Goal: Navigation & Orientation: Find specific page/section

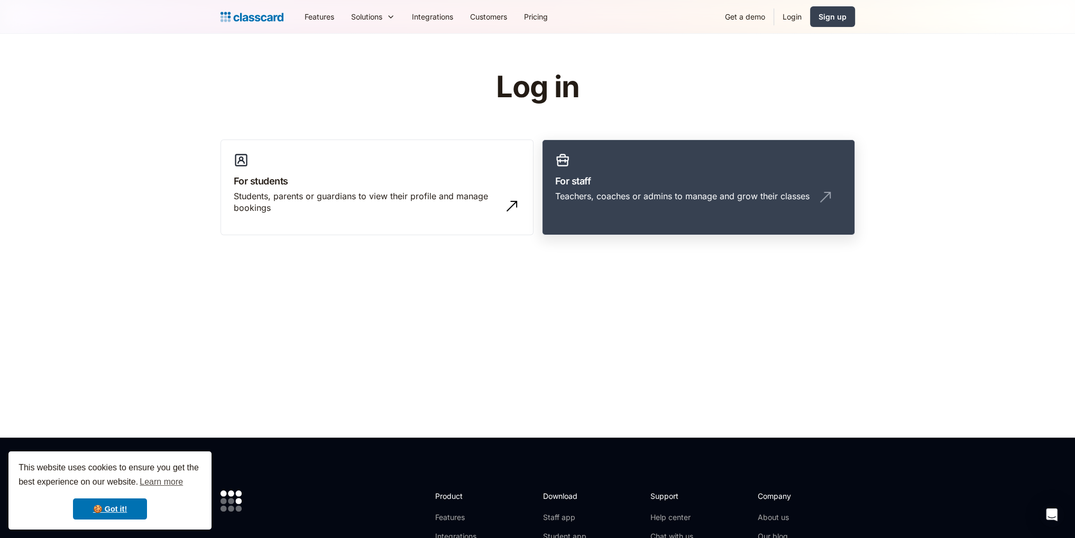
click at [716, 205] on div "Teachers, coaches or admins to manage and grow their classes" at bounding box center [698, 200] width 287 height 20
click at [679, 181] on h3 "For staff" at bounding box center [698, 181] width 287 height 14
